Goal: Information Seeking & Learning: Learn about a topic

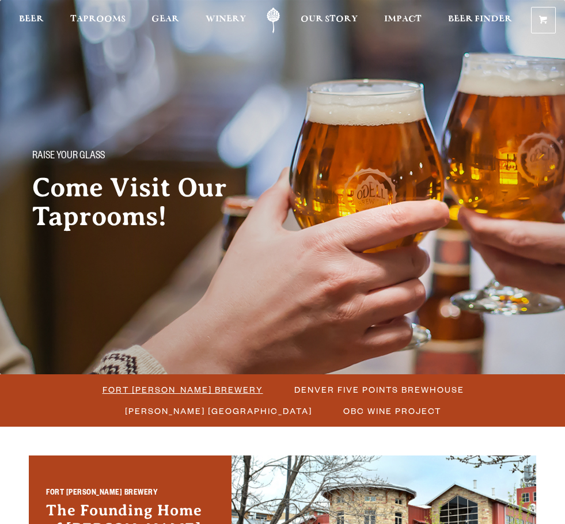
click at [105, 391] on span "Fort Collins Brewery" at bounding box center [183, 389] width 161 height 17
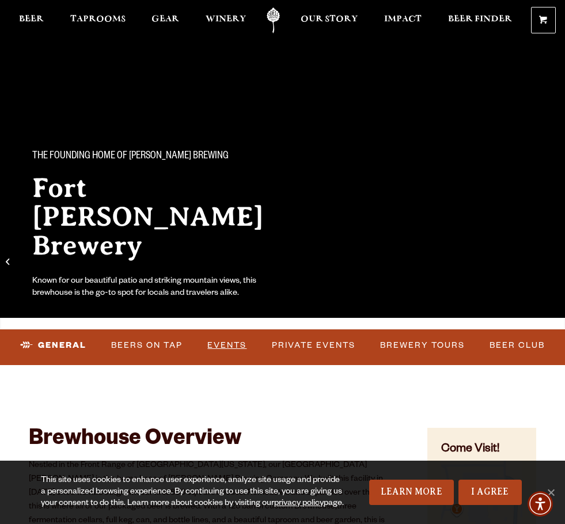
click at [212, 341] on link "Events" at bounding box center [227, 345] width 48 height 27
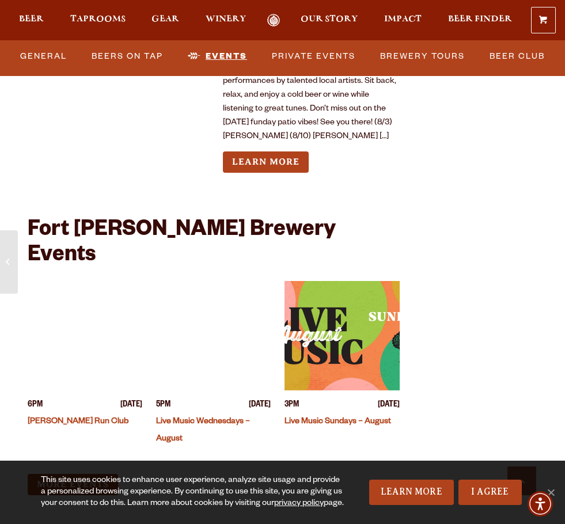
scroll to position [4928, 0]
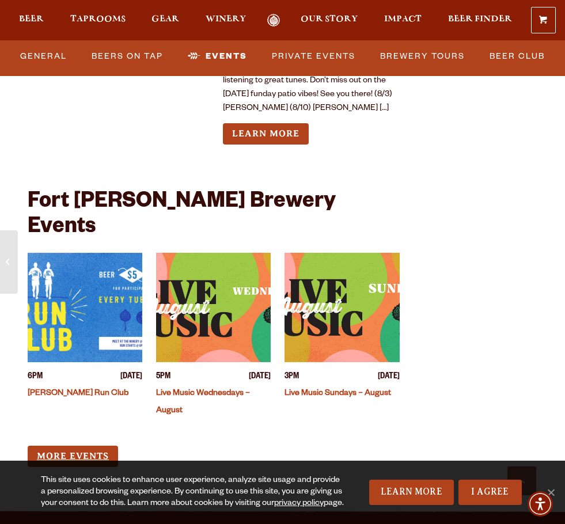
click at [69, 446] on link "More Events" at bounding box center [73, 456] width 90 height 21
click at [97, 19] on span "Taprooms" at bounding box center [97, 18] width 55 height 9
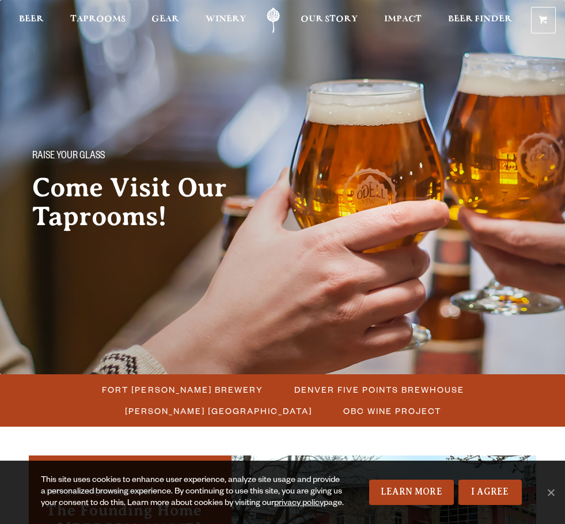
click at [294, 388] on span "Denver Five Points Brewhouse" at bounding box center [379, 389] width 170 height 17
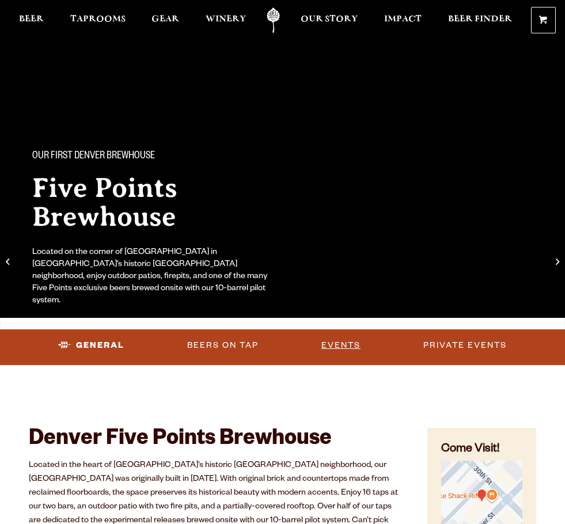
click at [333, 347] on link "Events" at bounding box center [341, 345] width 48 height 27
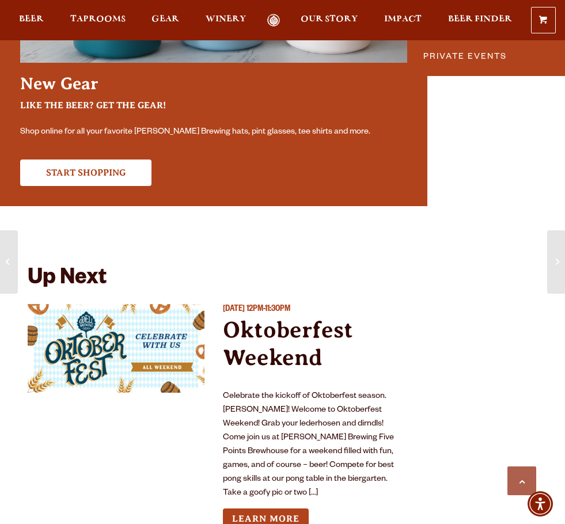
scroll to position [3217, 0]
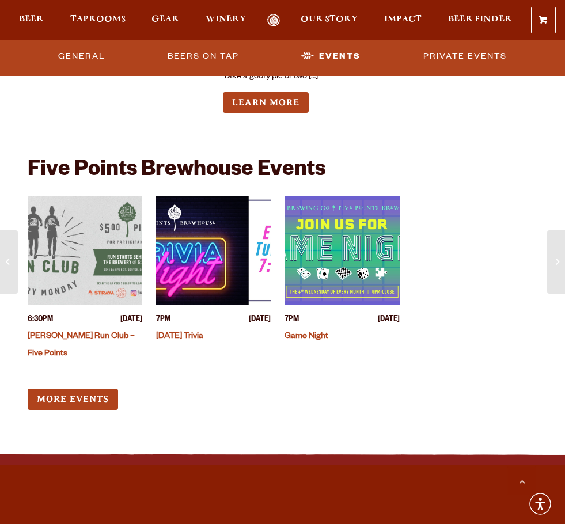
click at [82, 389] on link "More Events" at bounding box center [73, 399] width 90 height 21
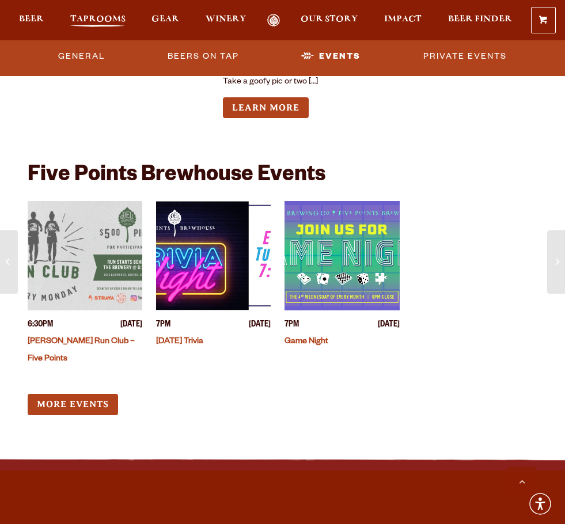
click at [116, 21] on span "Taprooms" at bounding box center [97, 18] width 55 height 9
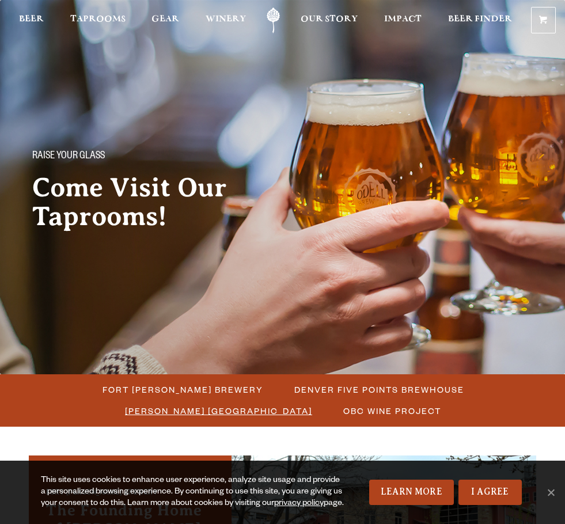
click at [312, 403] on span "[PERSON_NAME] [GEOGRAPHIC_DATA]" at bounding box center [218, 411] width 187 height 17
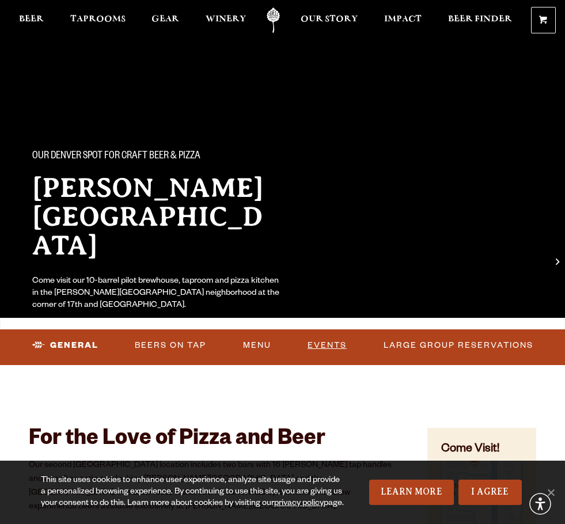
click at [327, 345] on link "Events" at bounding box center [327, 345] width 48 height 27
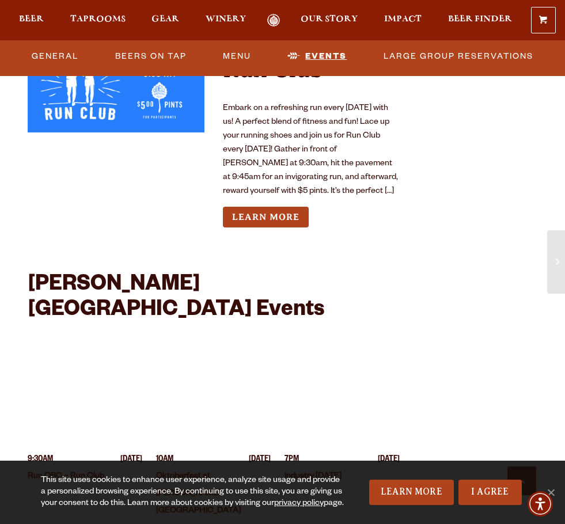
scroll to position [2714, 0]
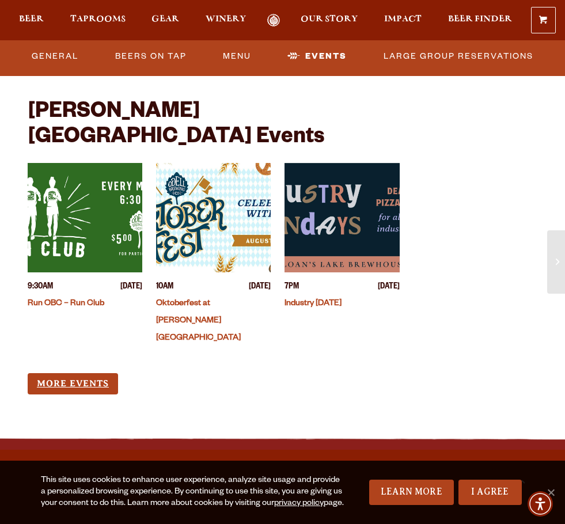
click at [62, 373] on link "More Events" at bounding box center [73, 383] width 90 height 21
click at [116, 22] on span "Taprooms" at bounding box center [97, 18] width 55 height 9
